Goal: Find specific page/section: Find specific page/section

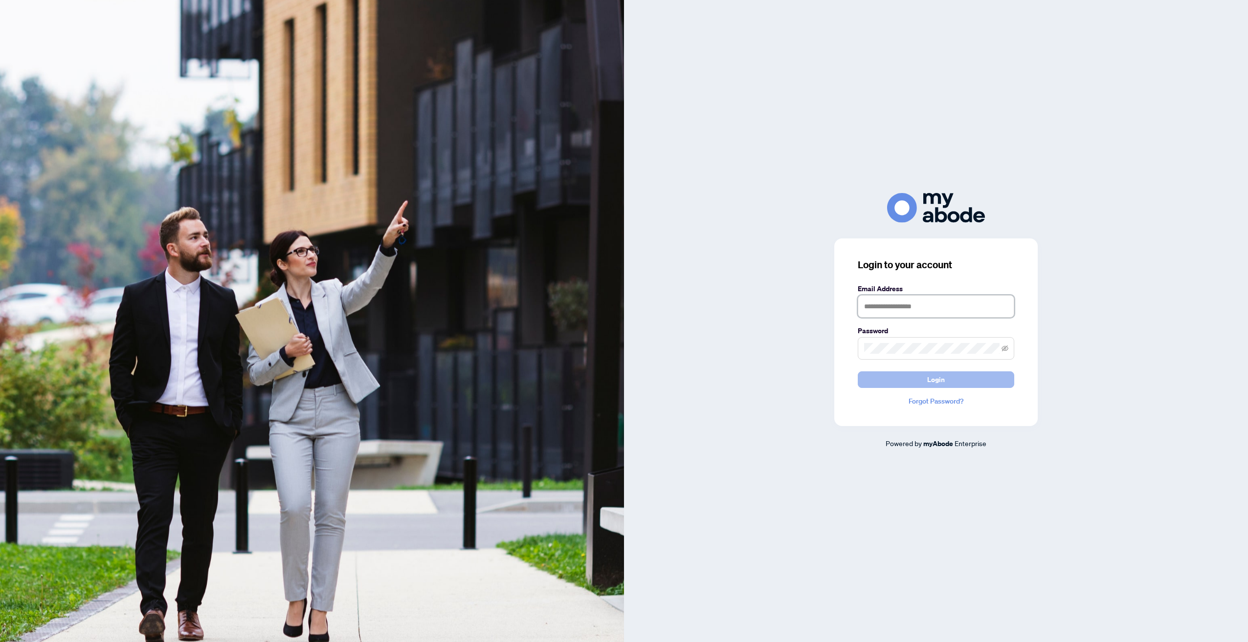
type input "**********"
click at [940, 379] on span "Login" at bounding box center [936, 380] width 18 height 16
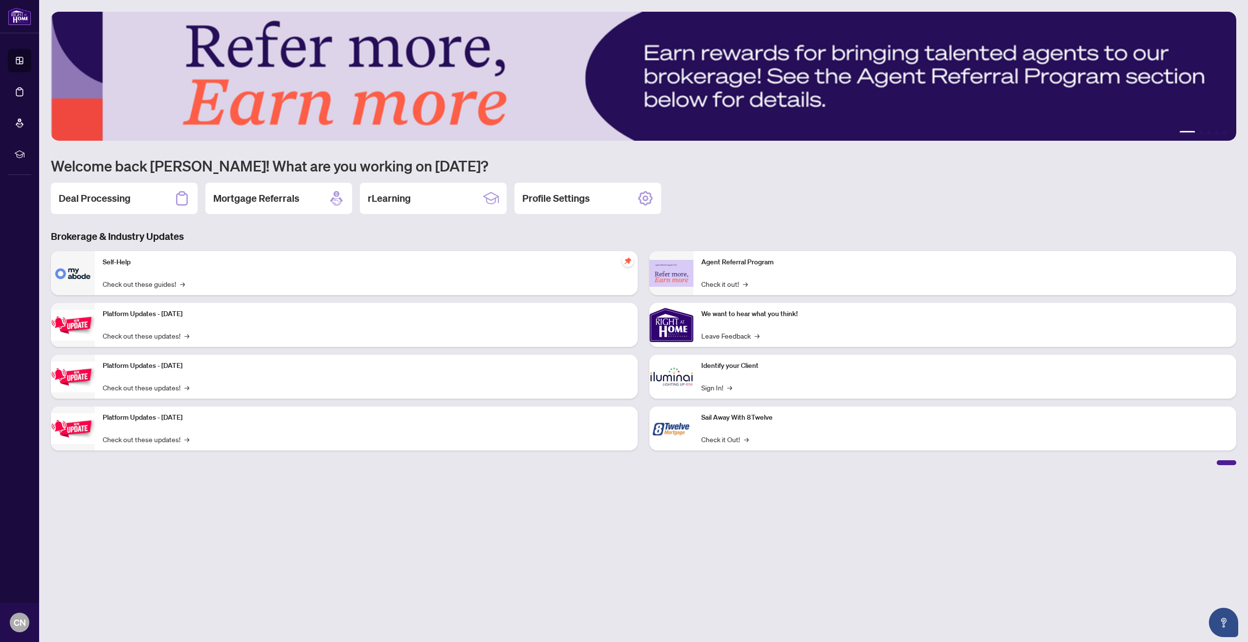
click at [76, 196] on h2 "Deal Processing" at bounding box center [95, 199] width 72 height 14
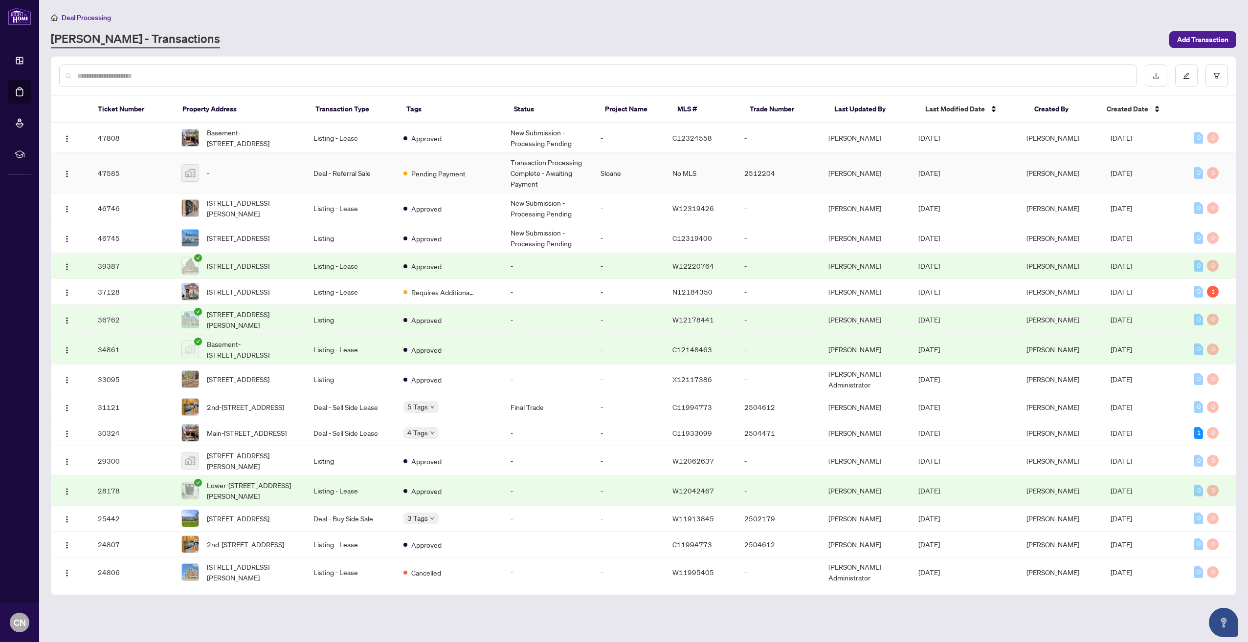
click at [357, 174] on td "Deal - Referral Sale" at bounding box center [351, 173] width 90 height 41
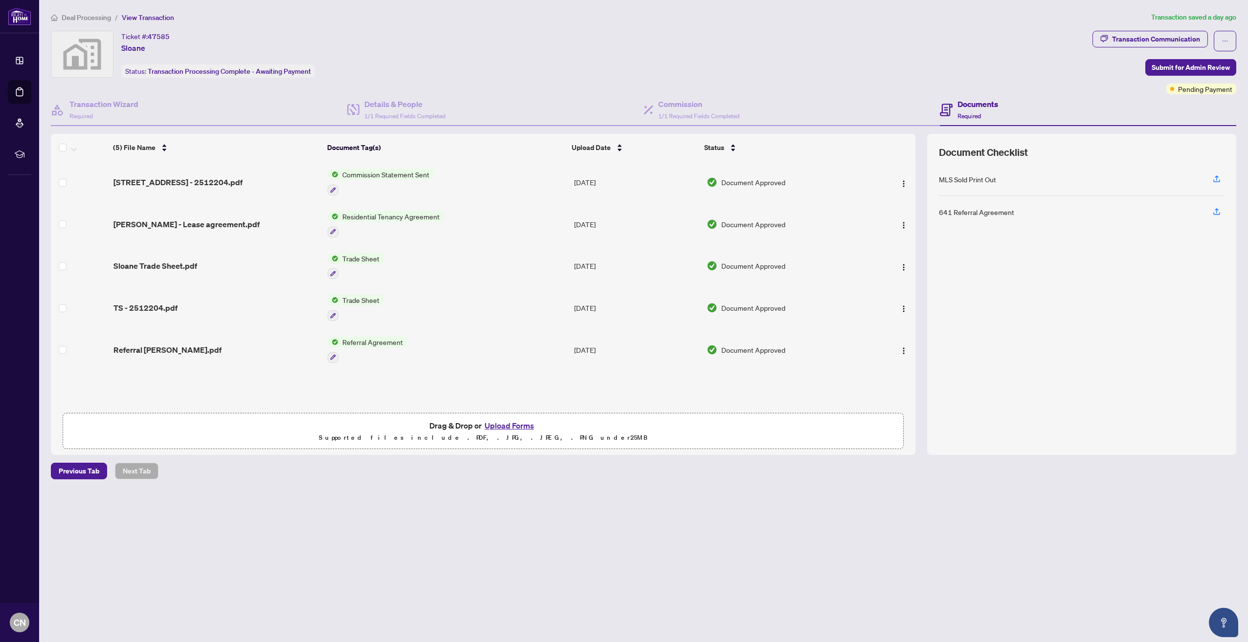
click at [368, 255] on span "Trade Sheet" at bounding box center [360, 258] width 45 height 11
click at [344, 303] on span "Trade Sheet" at bounding box center [333, 304] width 45 height 11
click at [354, 295] on span "Trade Sheet" at bounding box center [360, 300] width 45 height 11
click at [336, 346] on span "Trade Sheet" at bounding box center [333, 346] width 45 height 11
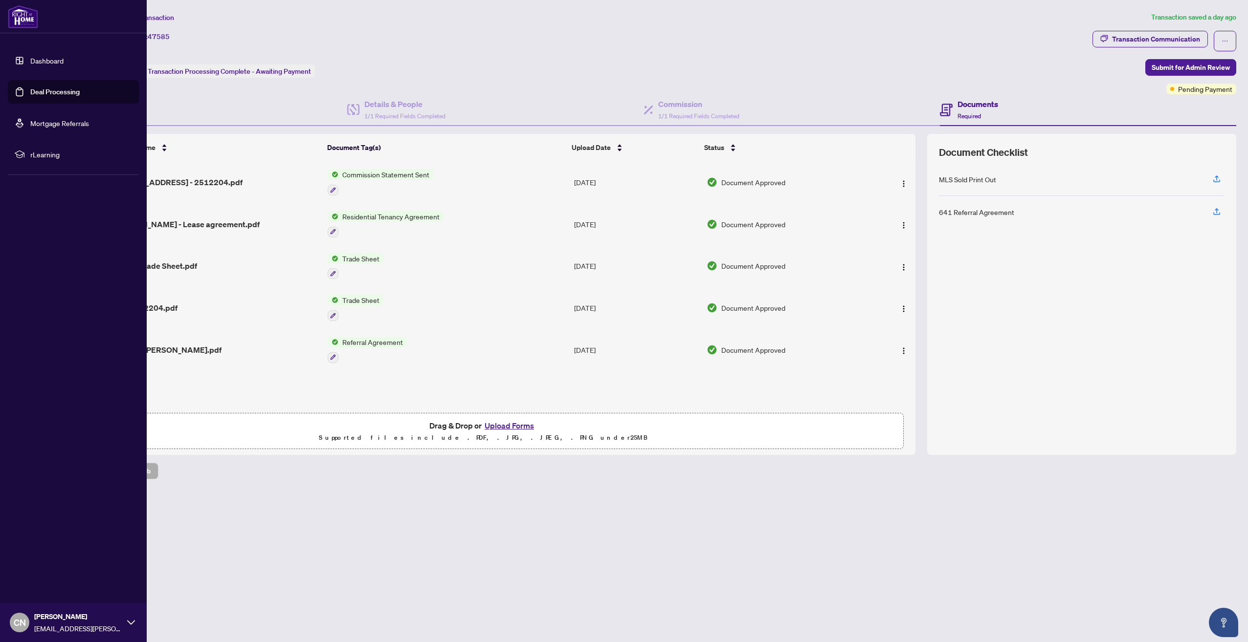
click at [21, 15] on img at bounding box center [23, 16] width 30 height 23
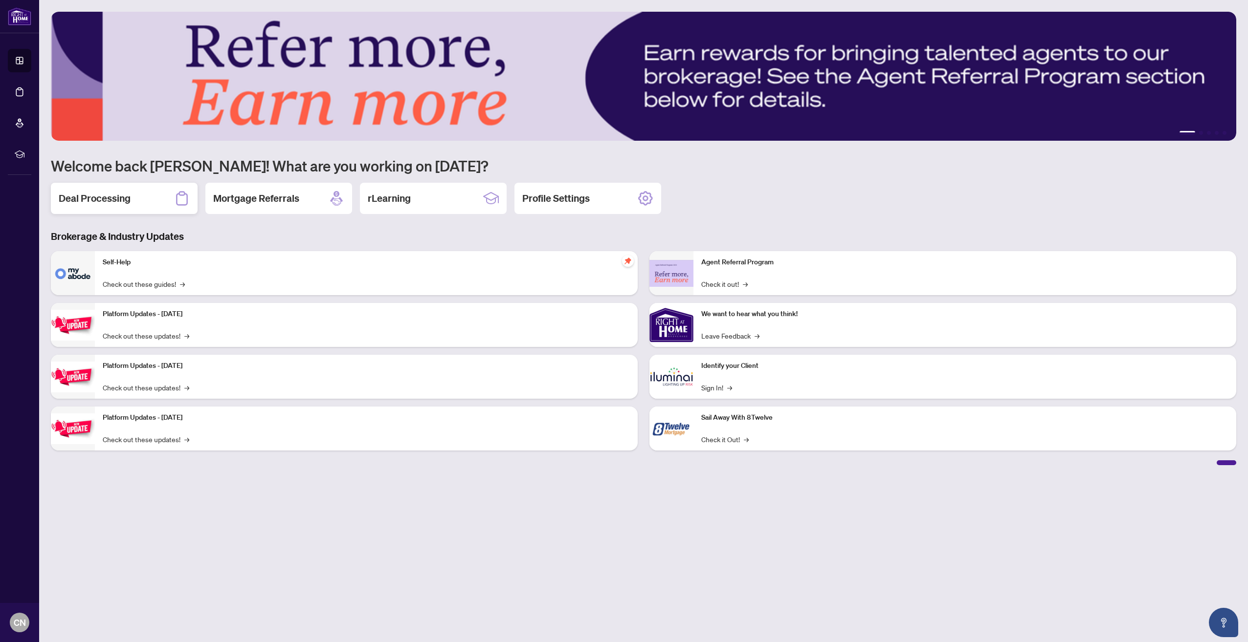
click at [106, 199] on h2 "Deal Processing" at bounding box center [95, 199] width 72 height 14
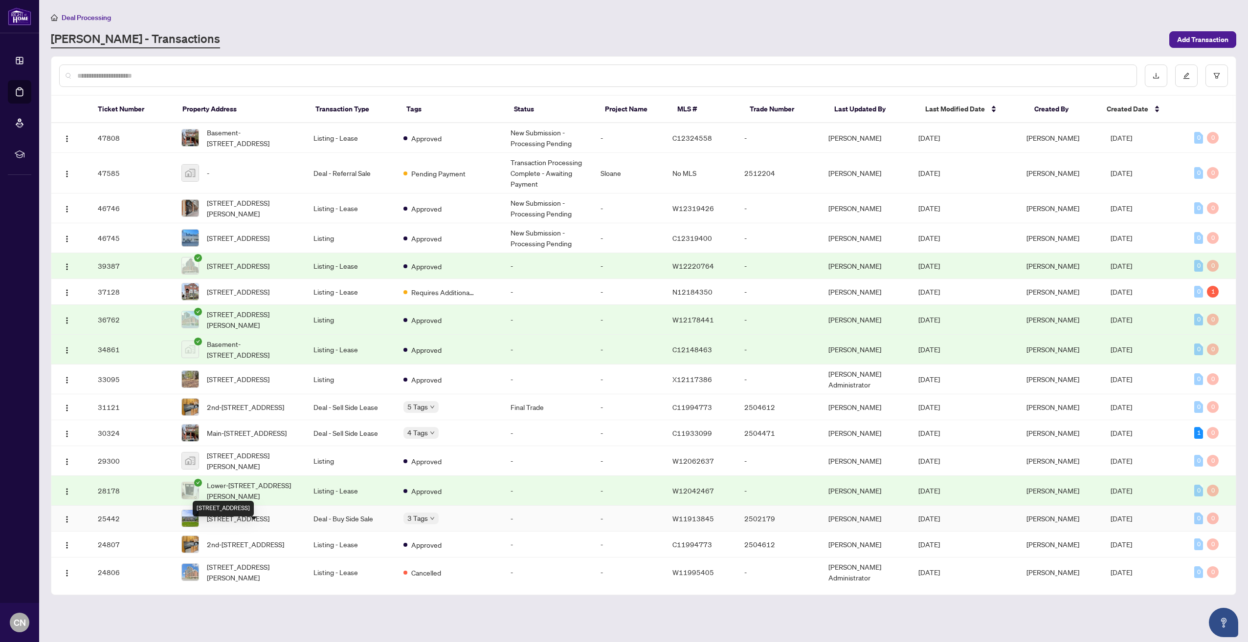
click at [269, 524] on span "[STREET_ADDRESS]" at bounding box center [238, 518] width 63 height 11
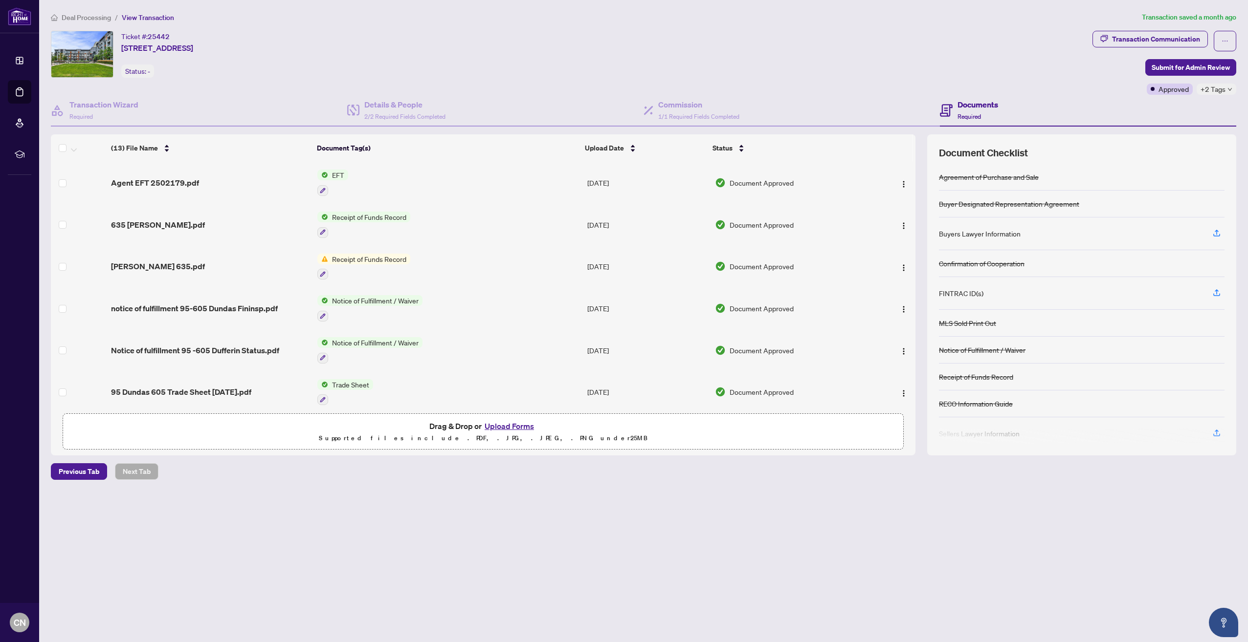
click at [351, 379] on span "Trade Sheet" at bounding box center [350, 384] width 45 height 11
click at [330, 427] on span "Trade Sheet" at bounding box center [323, 429] width 45 height 11
